Goal: Task Accomplishment & Management: Complete application form

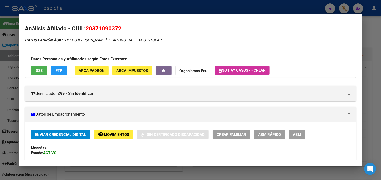
scroll to position [48, 0]
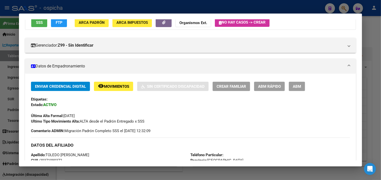
click at [155, 9] on div at bounding box center [190, 90] width 381 height 180
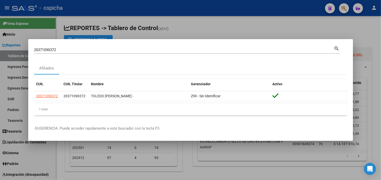
click at [80, 21] on div at bounding box center [190, 90] width 381 height 180
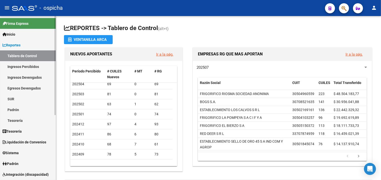
click at [27, 161] on link "Padrón" at bounding box center [28, 163] width 56 height 11
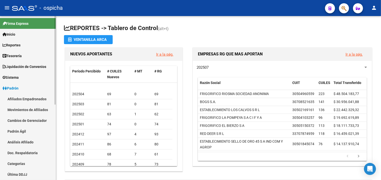
scroll to position [34, 0]
click at [25, 99] on link "Afiliados Empadronados" at bounding box center [28, 98] width 56 height 11
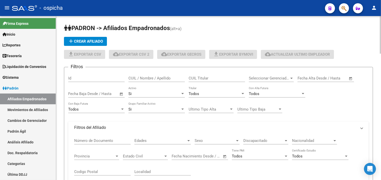
click at [72, 40] on mat-icon "add" at bounding box center [71, 41] width 6 height 6
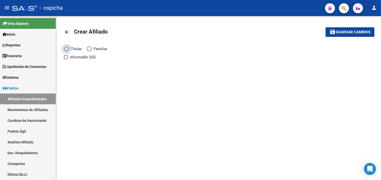
click at [70, 51] on span "Titular" at bounding box center [75, 49] width 13 height 6
click at [69, 51] on input "Titular" at bounding box center [66, 48] width 5 height 5
radio input "true"
checkbox input "true"
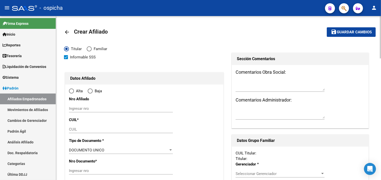
radio input "true"
click at [103, 107] on input "Ingresar nro" at bounding box center [121, 108] width 104 height 5
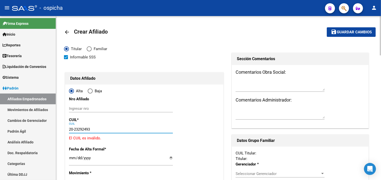
type input "20-23292493-5"
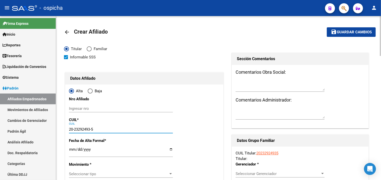
type input "23292493"
type input "CORTE"
type input "[PERSON_NAME]"
type input "[DATE]"
type input "1173"
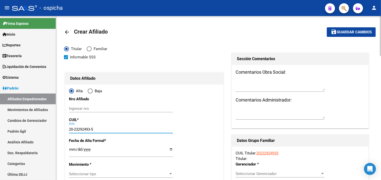
type input "[PERSON_NAME]"
type input "188"
type input "CABA"
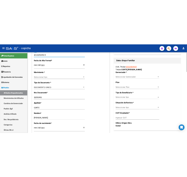
scroll to position [134, 0]
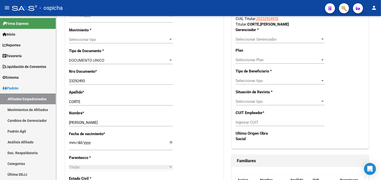
type input "20-23292493-5"
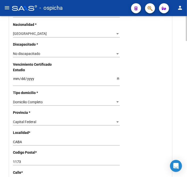
scroll to position [360, 0]
